Goal: Task Accomplishment & Management: Complete application form

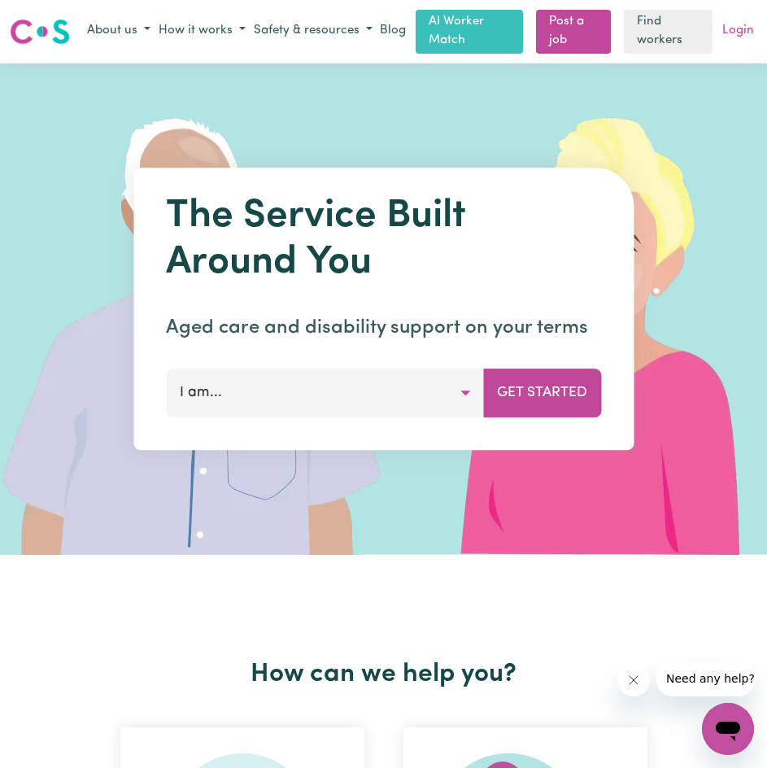
click at [740, 34] on link "Login" at bounding box center [738, 31] width 38 height 25
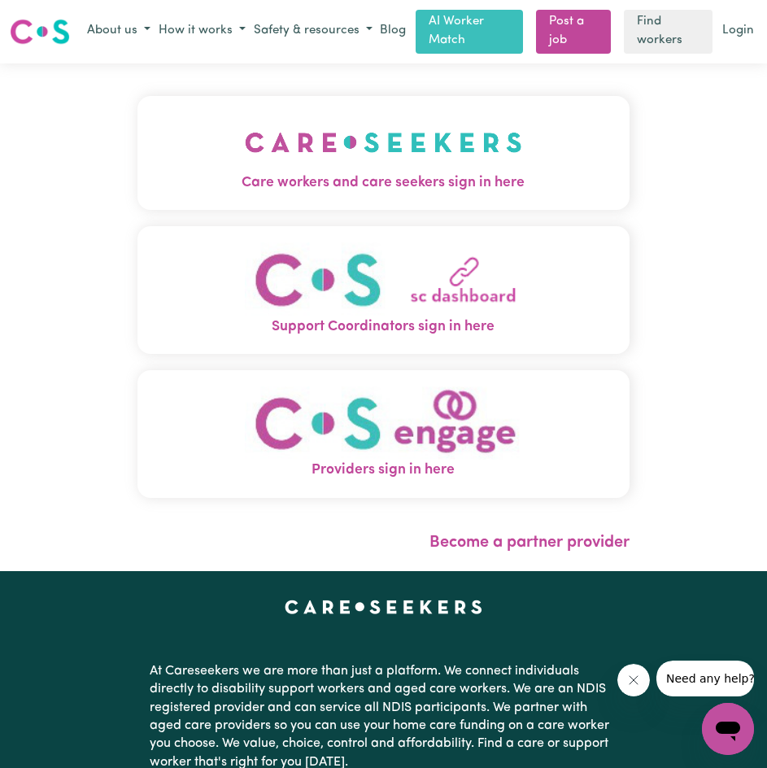
click at [494, 170] on img "Care workers and care seekers sign in here" at bounding box center [383, 142] width 277 height 60
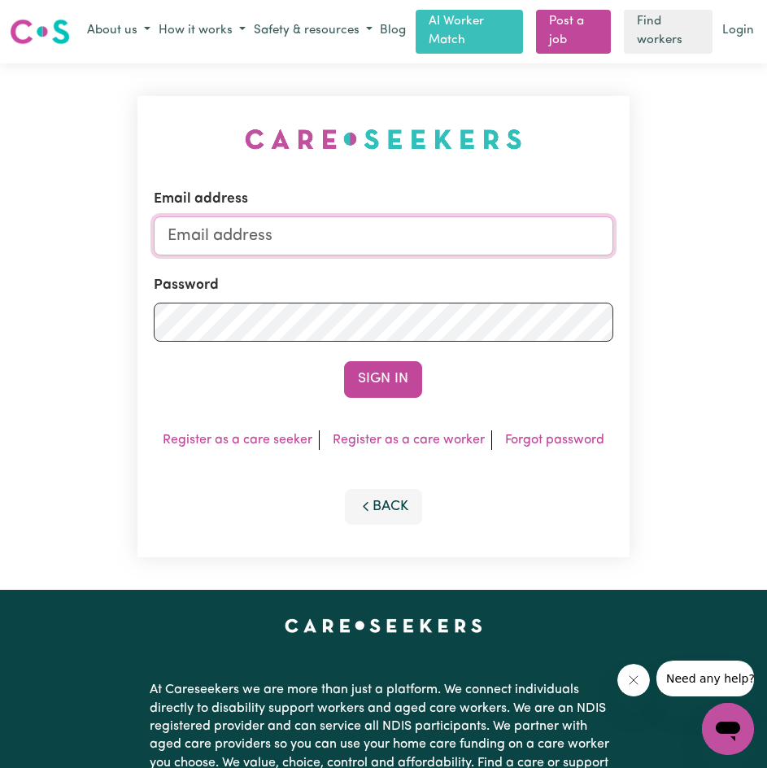
click at [427, 237] on input "Email address" at bounding box center [383, 235] width 459 height 39
type input "[EMAIL_ADDRESS][DOMAIN_NAME]"
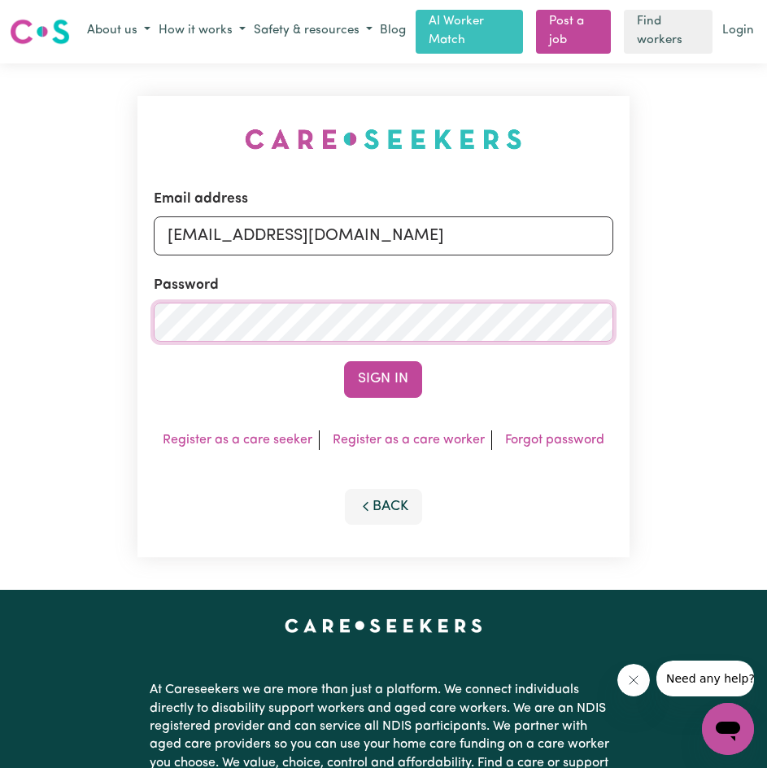
click at [344, 361] on button "Sign In" at bounding box center [383, 379] width 78 height 36
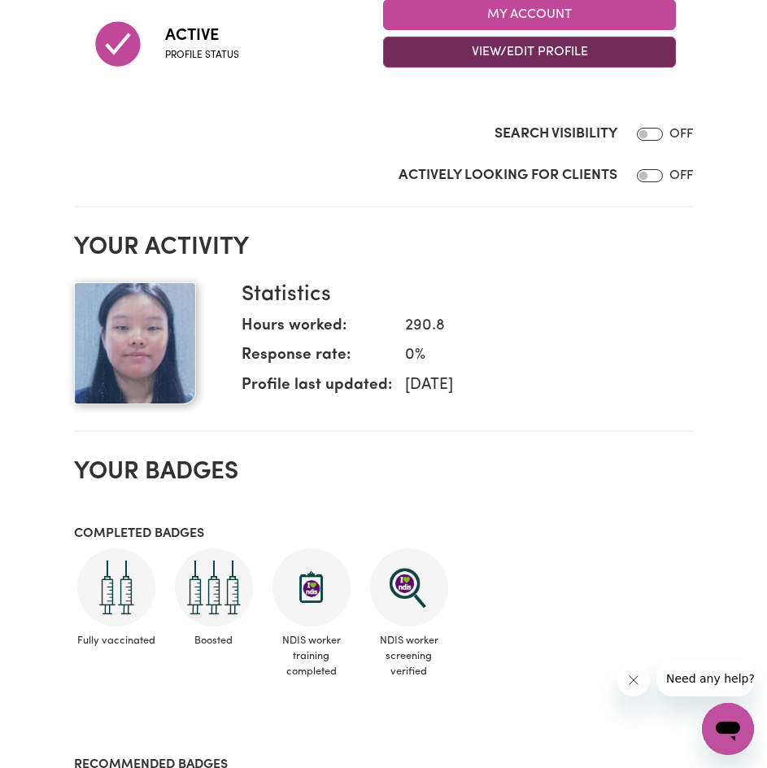
scroll to position [136, 0]
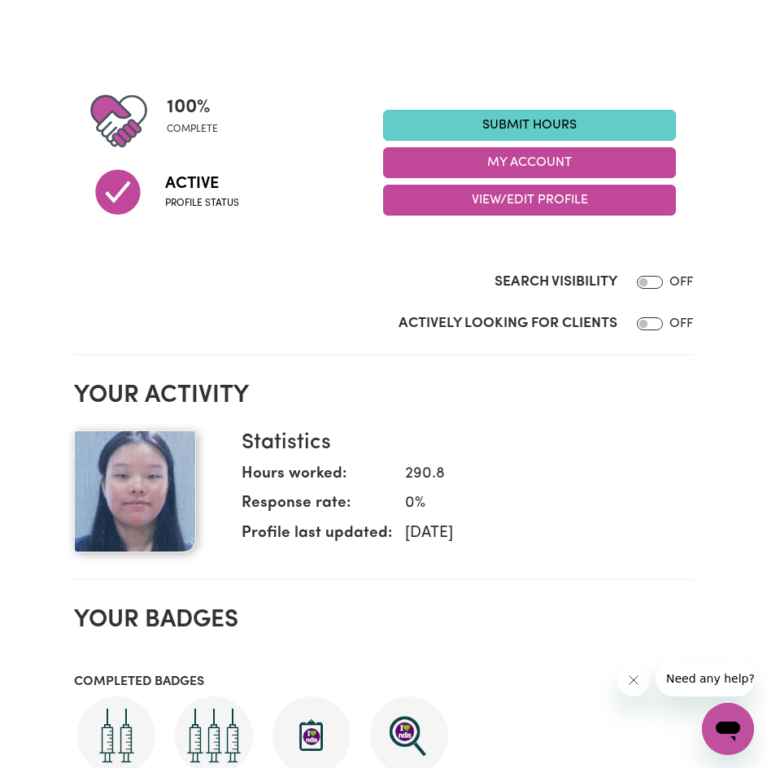
click at [581, 131] on link "Submit Hours" at bounding box center [529, 125] width 293 height 31
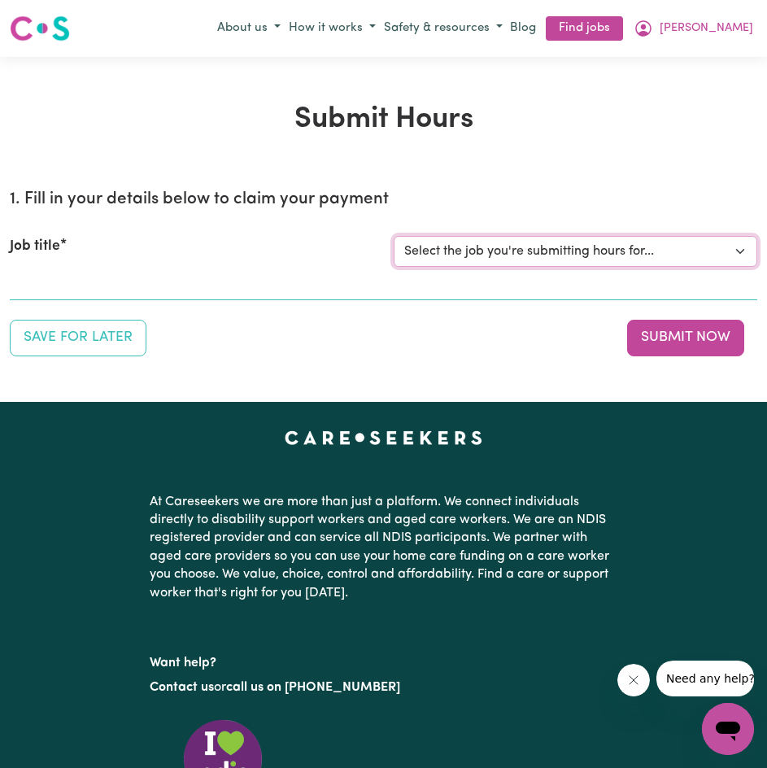
click at [603, 255] on select "Select the job you're submitting hours for... [[PERSON_NAME]] Disability support" at bounding box center [576, 251] width 364 height 31
select select "4878"
click at [394, 236] on select "Select the job you're submitting hours for... [[PERSON_NAME]] Disability support" at bounding box center [576, 251] width 364 height 31
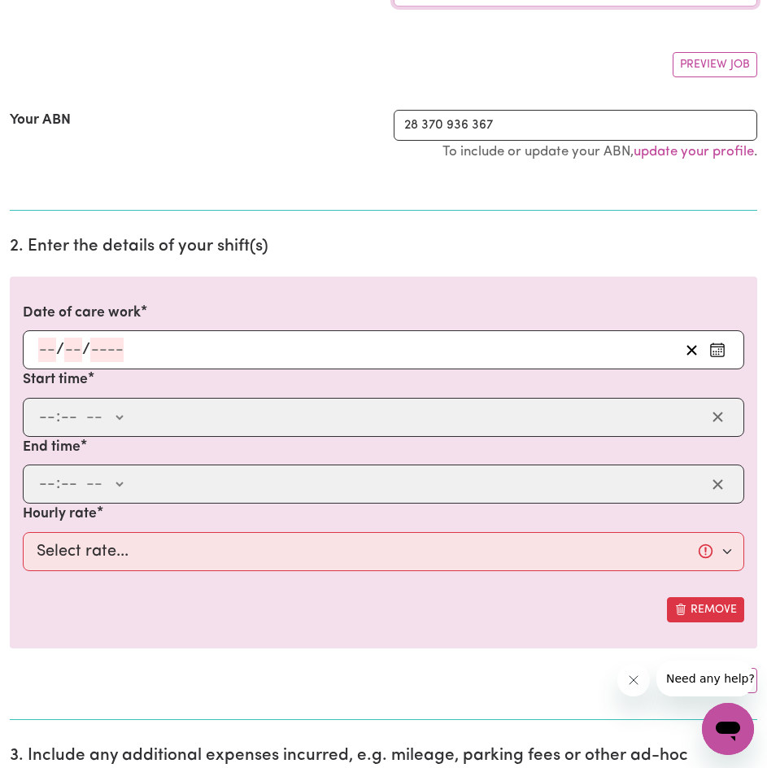
scroll to position [271, 0]
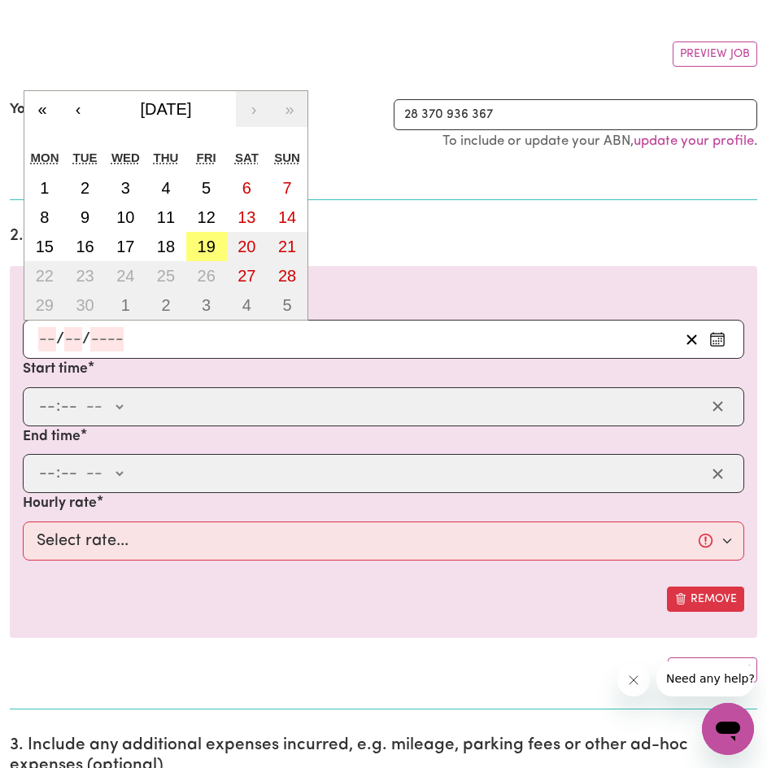
click at [51, 336] on input "number" at bounding box center [47, 339] width 18 height 24
click at [220, 249] on button "19" at bounding box center [206, 246] width 41 height 29
type input "[DATE]"
type input "19"
type input "9"
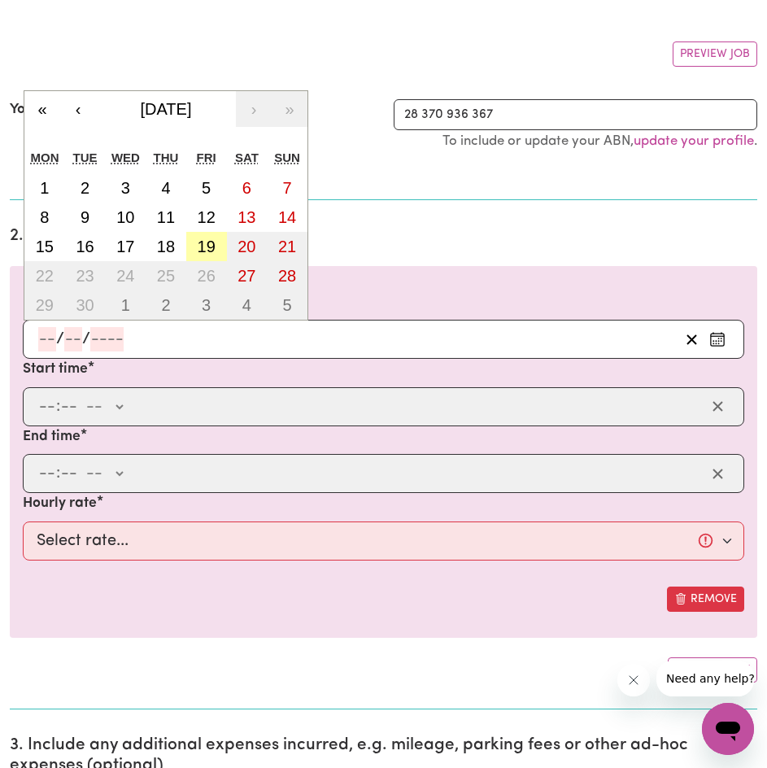
type input "2025"
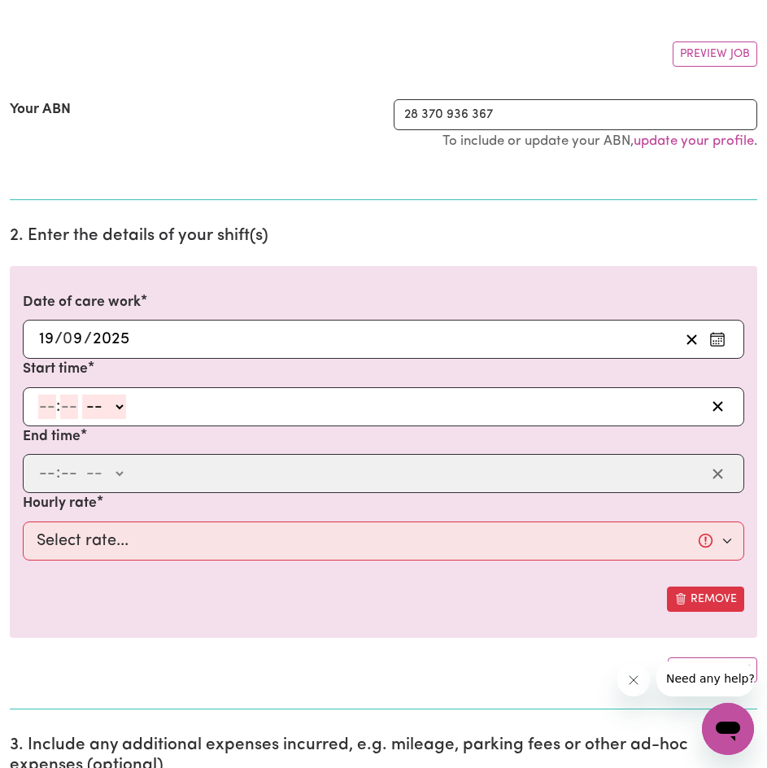
click at [52, 399] on input "number" at bounding box center [47, 406] width 18 height 24
type input "3"
type input "0"
select select "pm"
type input "15:00"
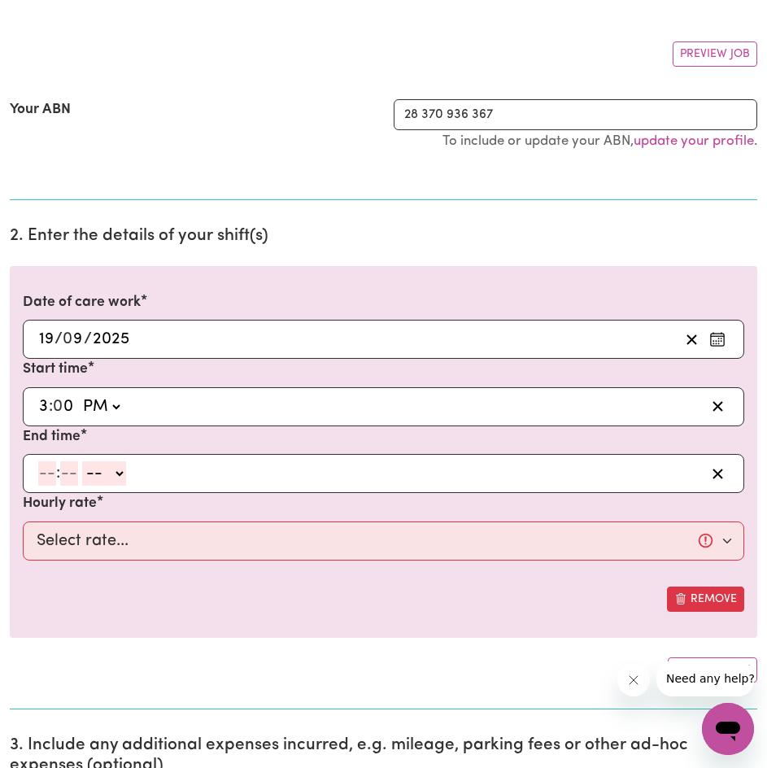
click at [41, 469] on input "number" at bounding box center [47, 473] width 18 height 24
type input "7"
type input "0"
select select "pm"
type input "19:00"
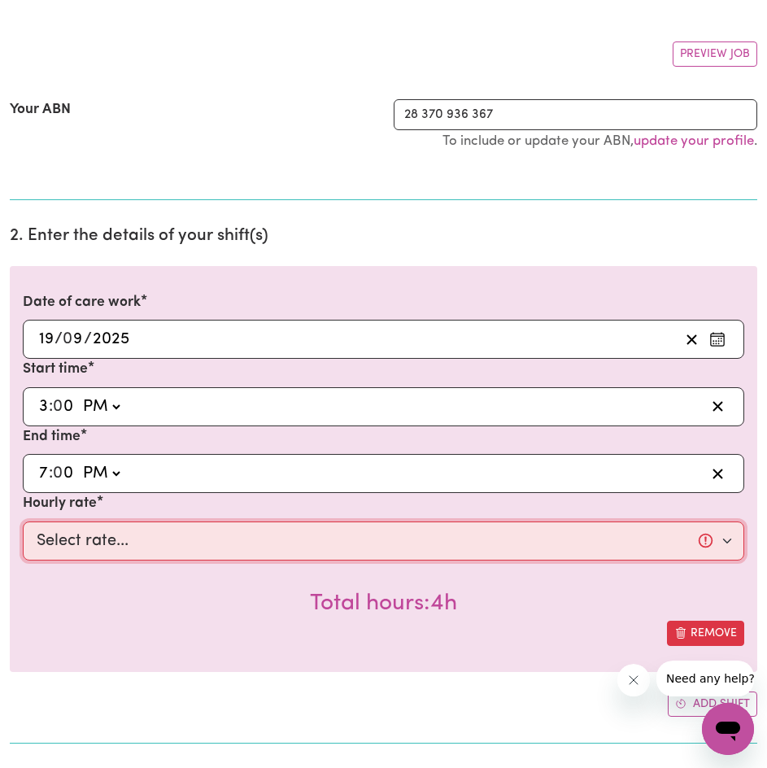
click at [109, 538] on select "Select rate... $44.70 (Weekday) $62.69 ([DATE]) $80.71 ([DATE]) $98.61 (Public …" at bounding box center [383, 540] width 721 height 39
select select "44.7-Weekday"
click at [23, 521] on select "Select rate... $44.70 (Weekday) $62.69 ([DATE]) $80.71 ([DATE]) $98.61 (Public …" at bounding box center [383, 540] width 721 height 39
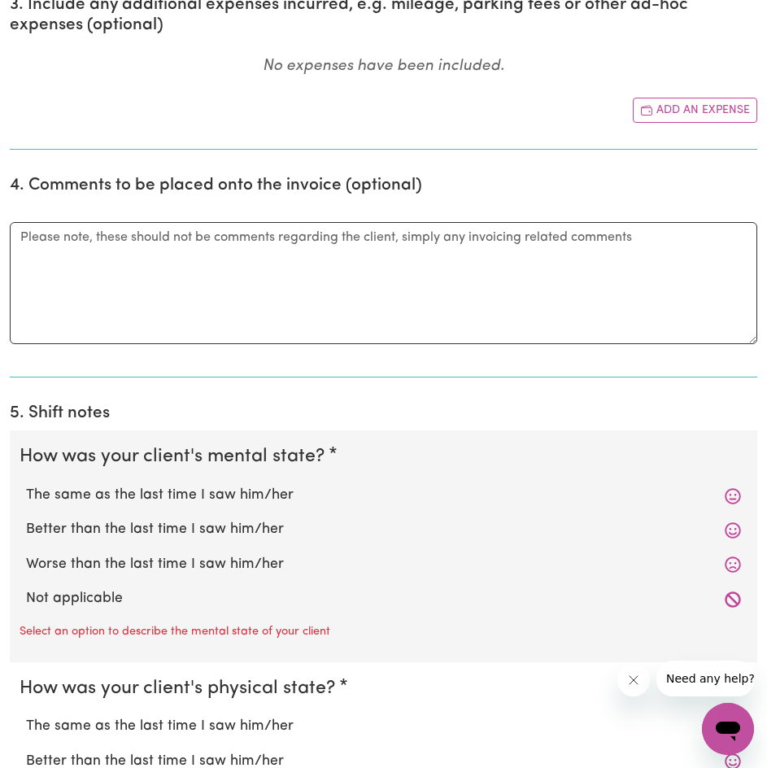
scroll to position [1084, 0]
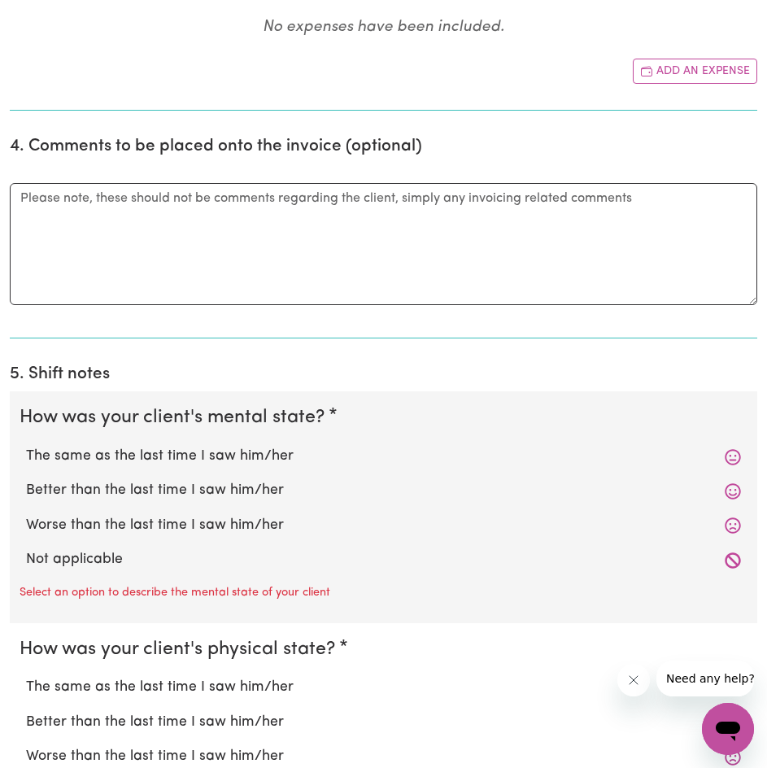
click at [232, 515] on label "Worse than the last time I saw him/her" at bounding box center [383, 525] width 715 height 21
click at [26, 515] on input "Worse than the last time I saw him/her" at bounding box center [25, 514] width 1 height 1
radio input "true"
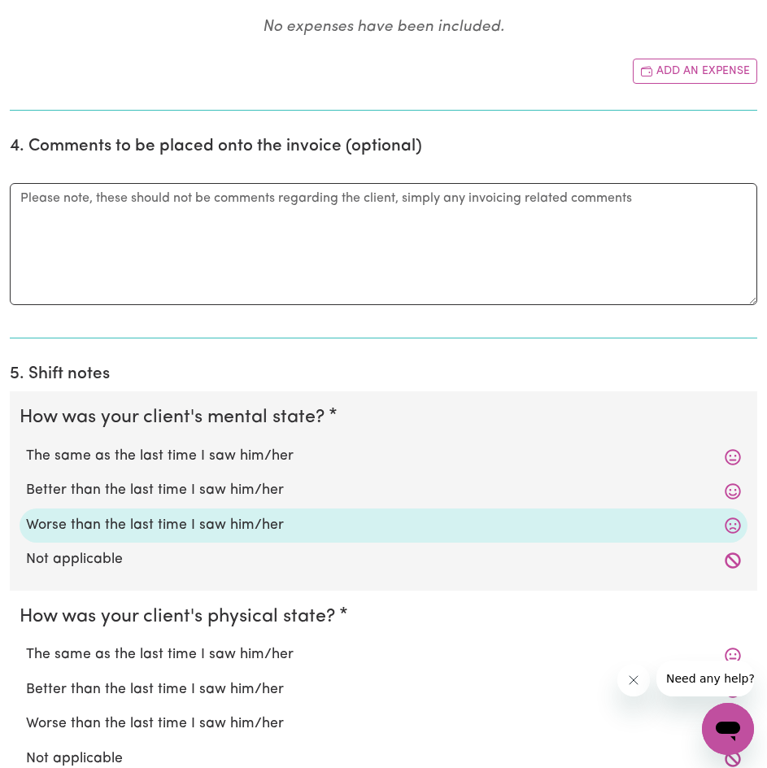
scroll to position [1220, 0]
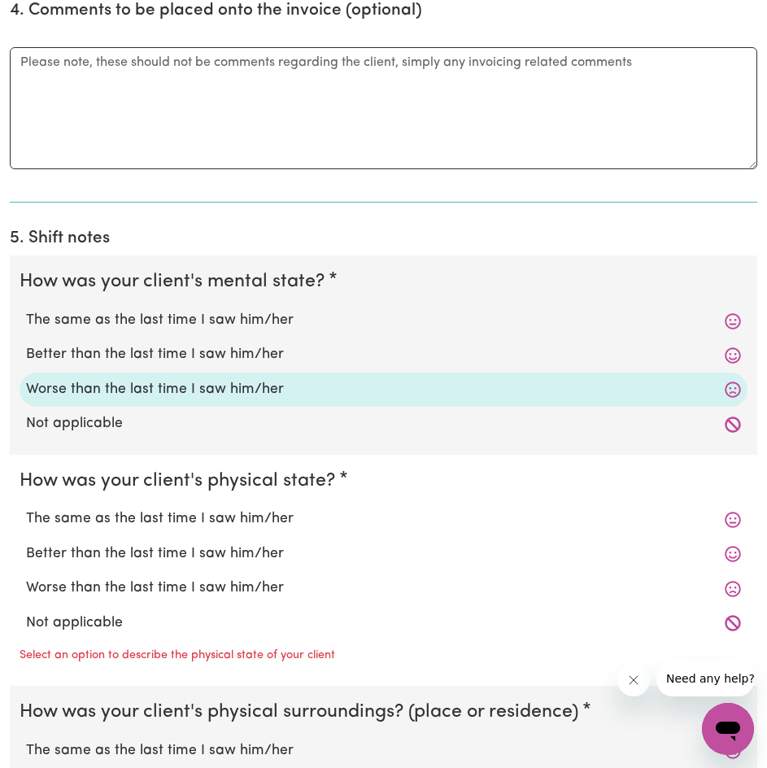
click at [223, 574] on div "Worse than the last time I saw him/her" at bounding box center [384, 588] width 728 height 34
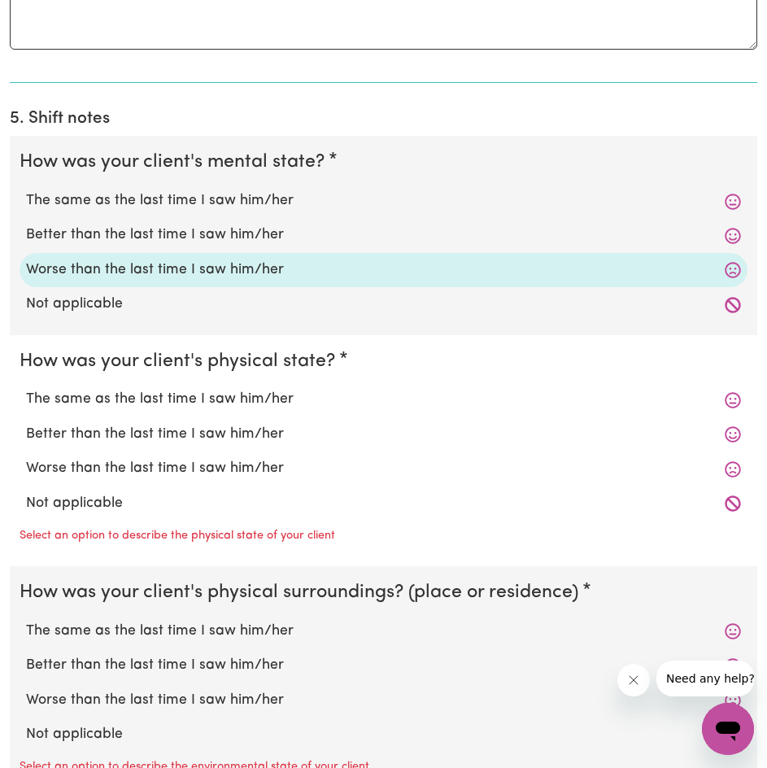
scroll to position [1491, 0]
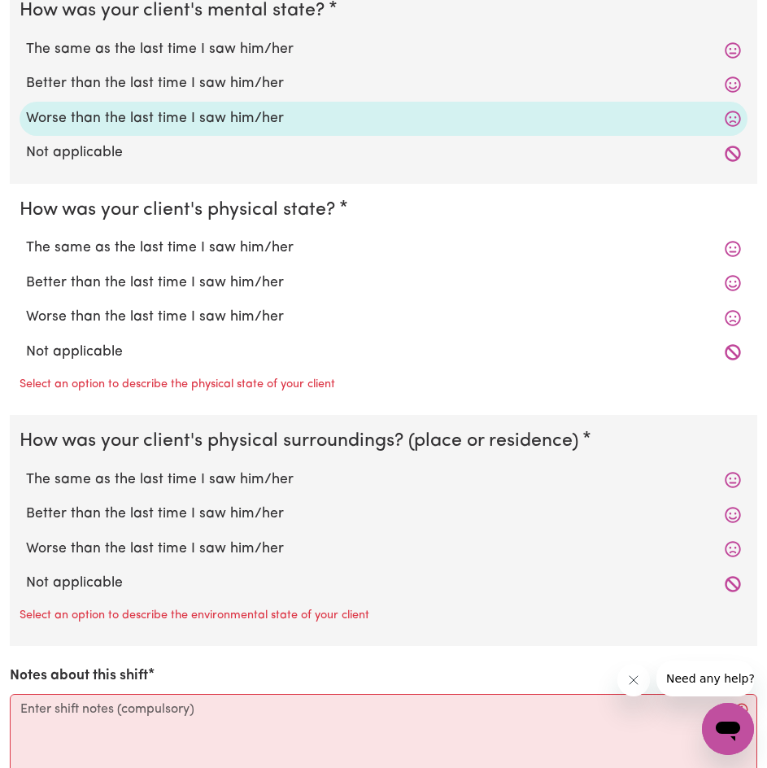
click at [256, 301] on div "Worse than the last time I saw him/her" at bounding box center [384, 317] width 728 height 34
click at [272, 324] on label "Worse than the last time I saw him/her" at bounding box center [383, 317] width 715 height 21
click at [26, 307] on input "Worse than the last time I saw him/her" at bounding box center [25, 306] width 1 height 1
radio input "true"
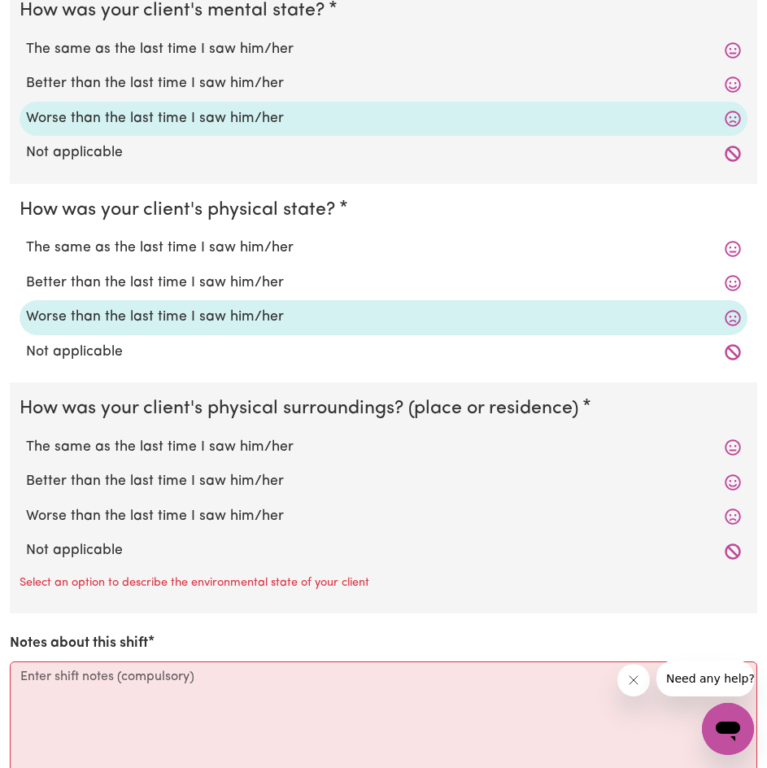
click at [256, 534] on div "Not applicable" at bounding box center [384, 550] width 728 height 34
click at [265, 514] on label "Worse than the last time I saw him/her" at bounding box center [383, 516] width 715 height 21
click at [26, 506] on input "Worse than the last time I saw him/her" at bounding box center [25, 505] width 1 height 1
radio input "true"
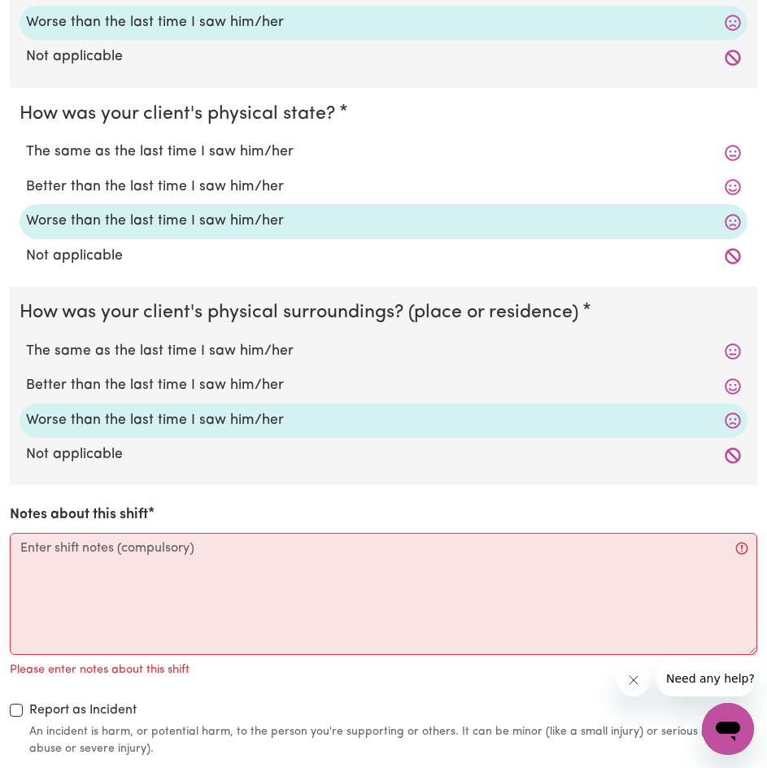
scroll to position [1626, 0]
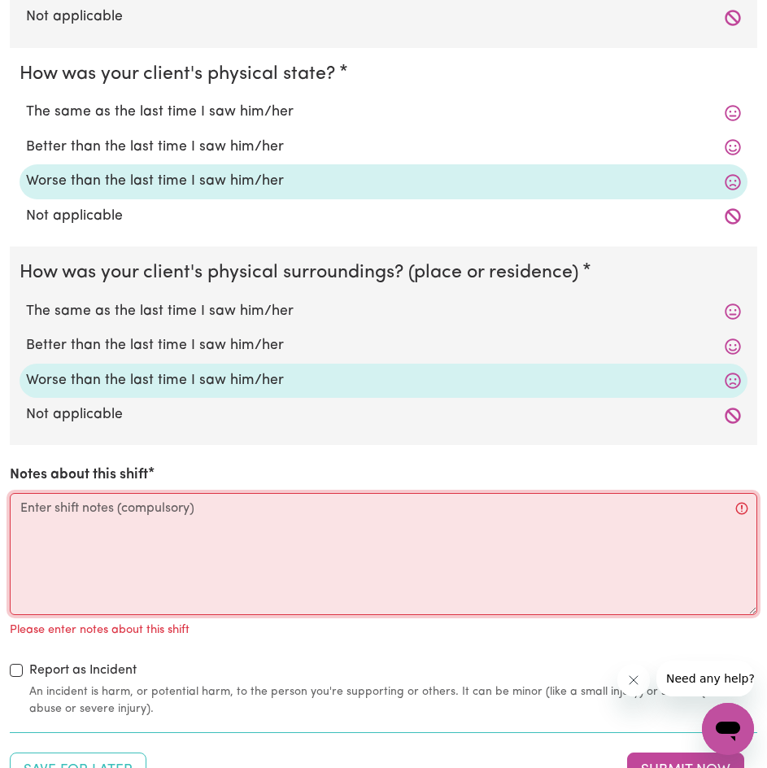
click at [370, 590] on textarea "Notes about this shift" at bounding box center [383, 554] width 747 height 122
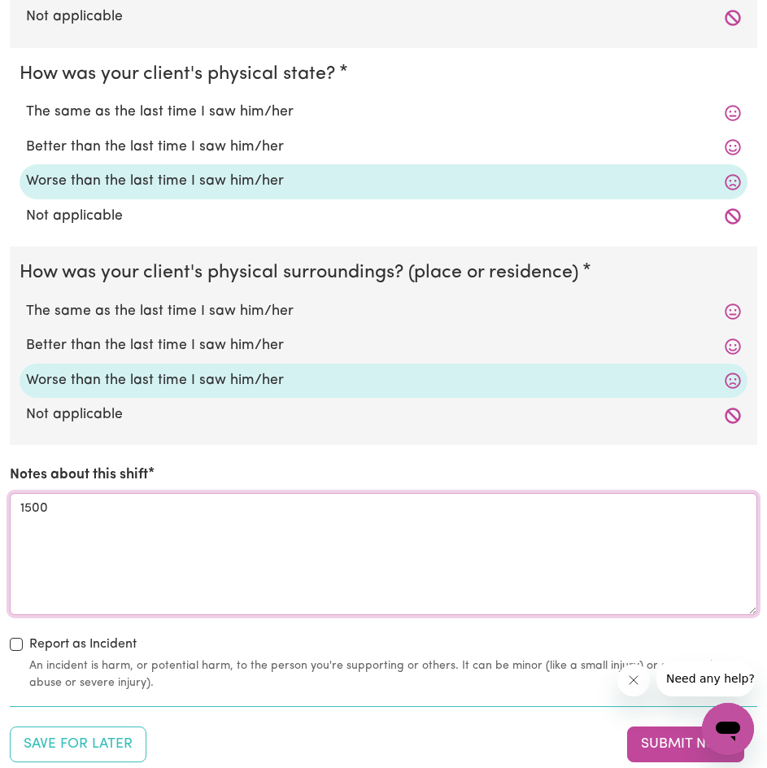
paste textarea "arrived on site. received verbal handover from previous carer. looked over writ…"
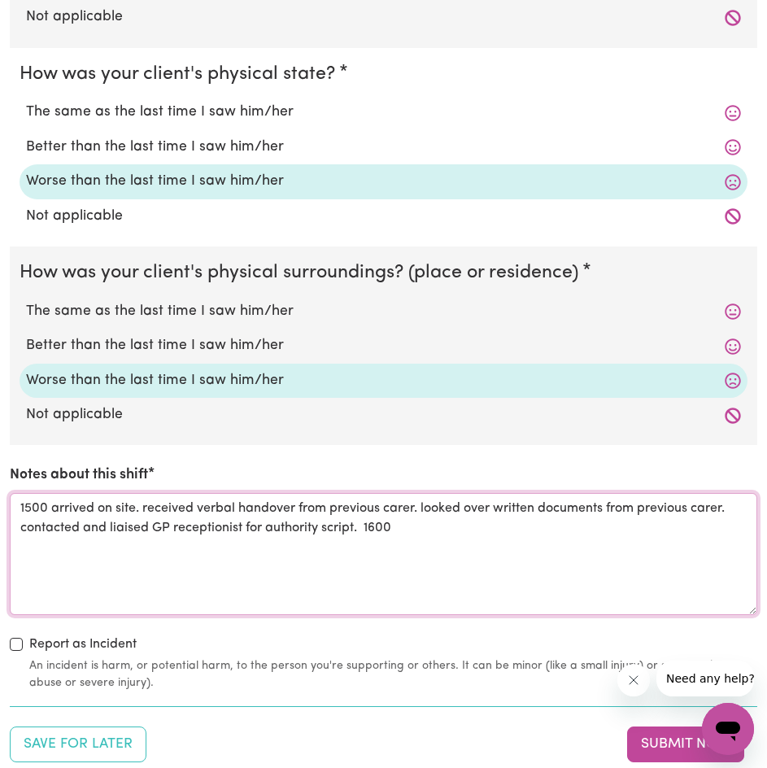
paste textarea "checked on mail box. checked and collected some laundry from outside. client aw…"
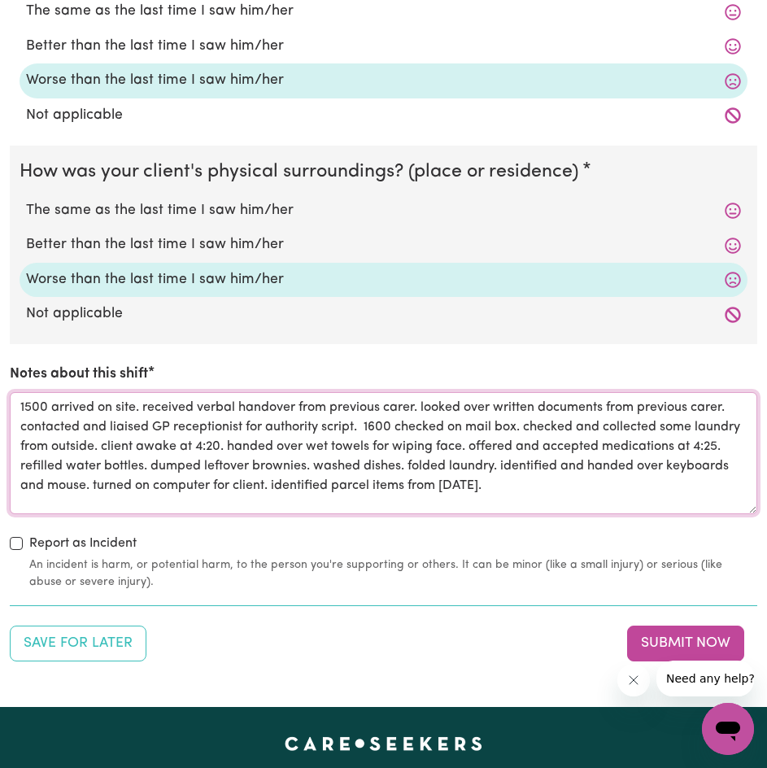
scroll to position [1897, 0]
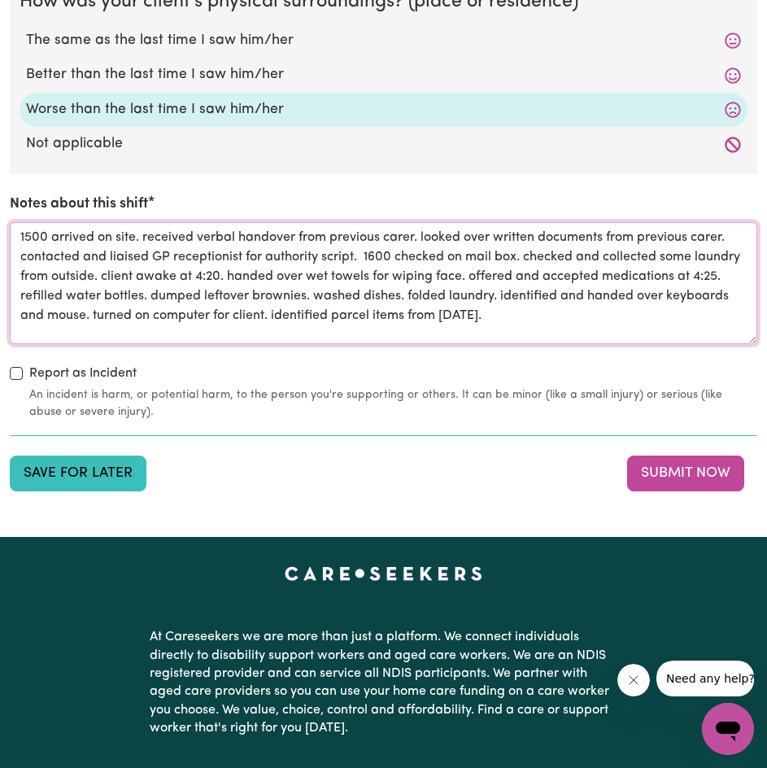
type textarea "1500 arrived on site. received verbal handover from previous carer. looked over…"
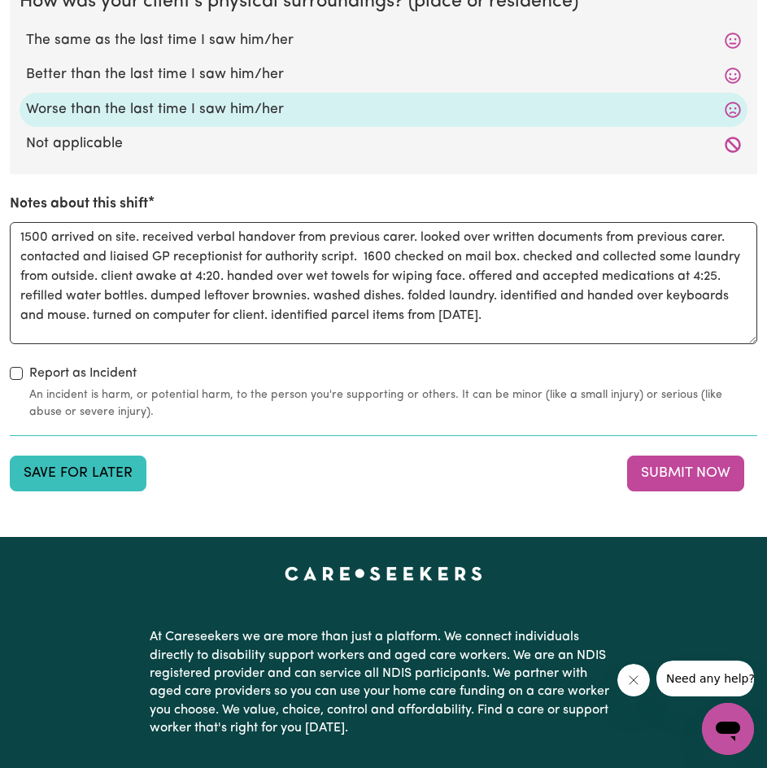
click at [145, 477] on button "Save for Later" at bounding box center [78, 473] width 137 height 36
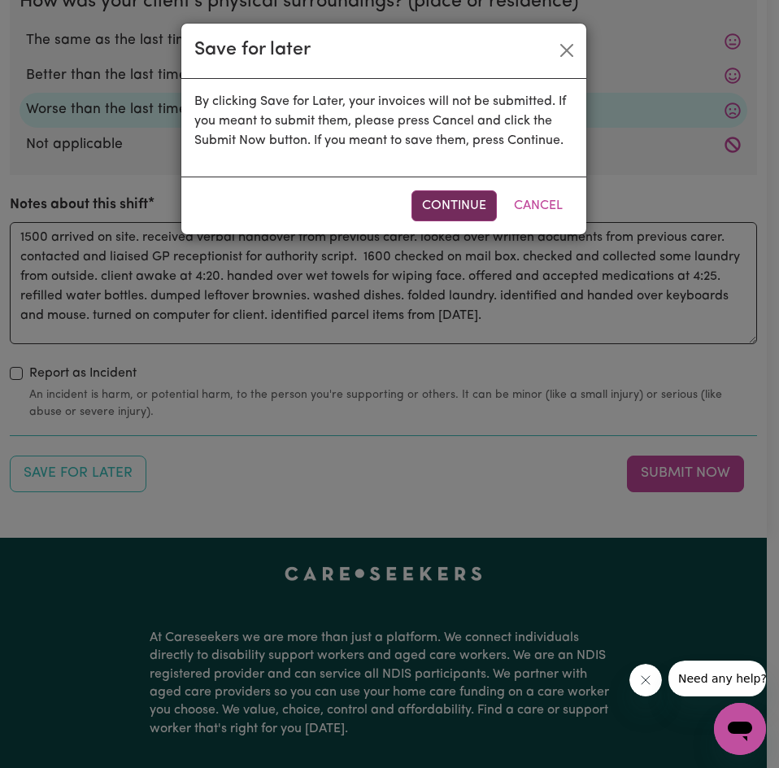
click at [464, 199] on button "Continue" at bounding box center [453, 205] width 85 height 31
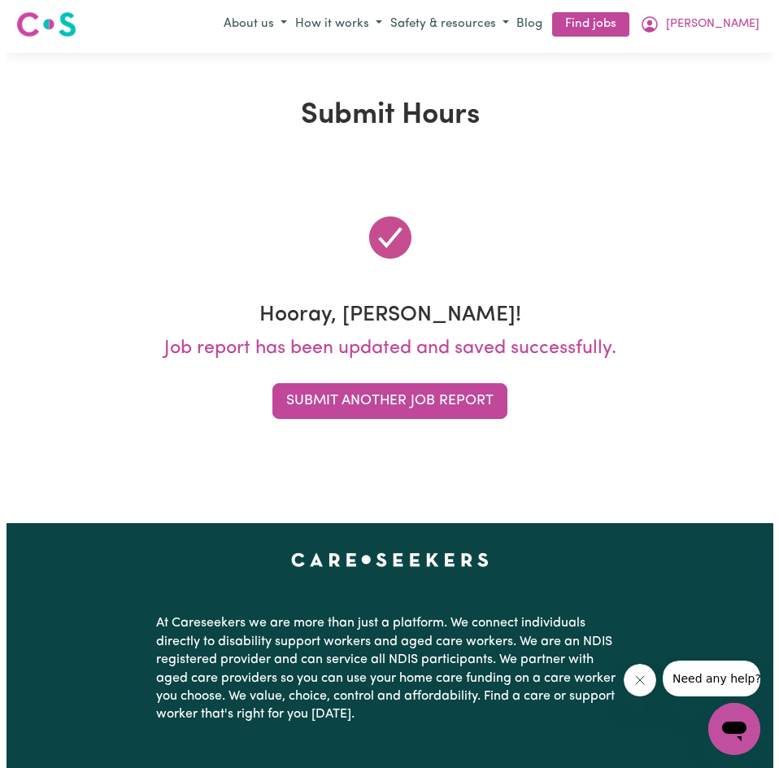
scroll to position [0, 0]
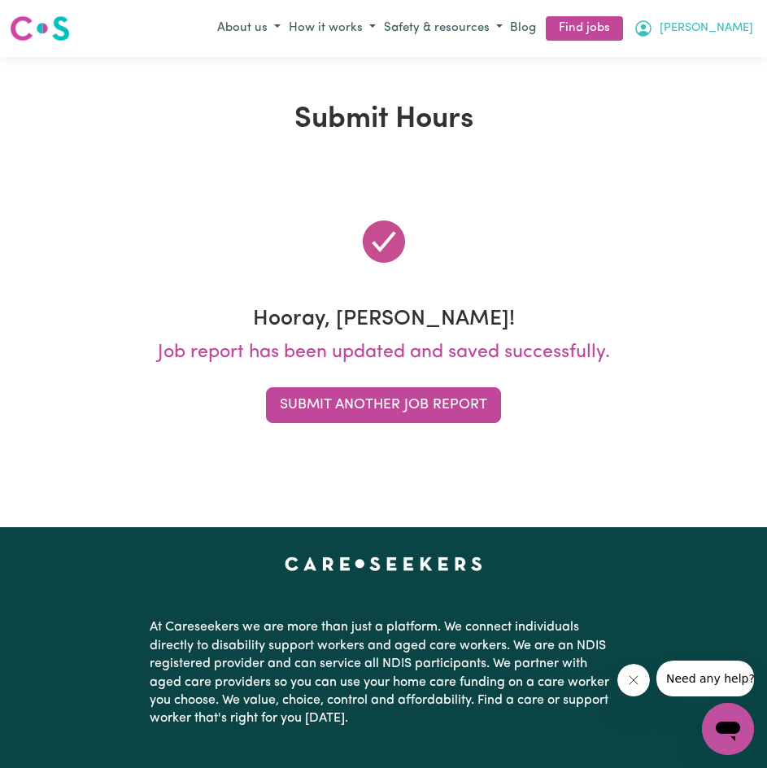
click at [715, 22] on span "[PERSON_NAME]" at bounding box center [707, 29] width 94 height 18
click at [708, 50] on link "My Account" at bounding box center [692, 60] width 128 height 31
